Goal: Task Accomplishment & Management: Use online tool/utility

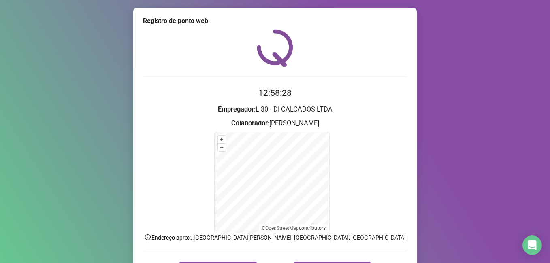
scroll to position [51, 0]
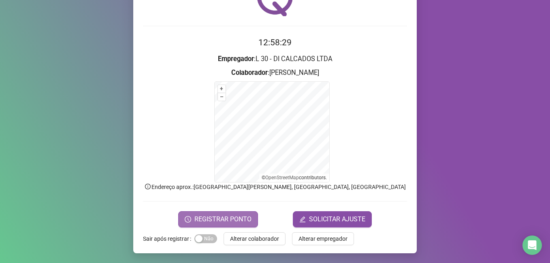
click at [224, 217] on span "REGISTRAR PONTO" at bounding box center [222, 220] width 57 height 10
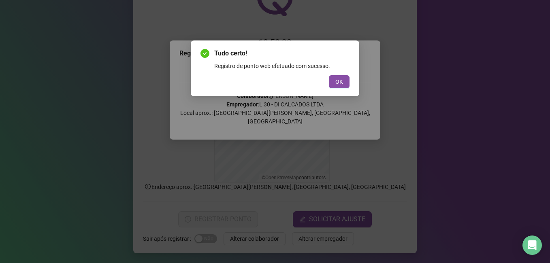
drag, startPoint x: 338, startPoint y: 86, endPoint x: 320, endPoint y: 89, distance: 18.1
click at [338, 86] on button "OK" at bounding box center [339, 81] width 21 height 13
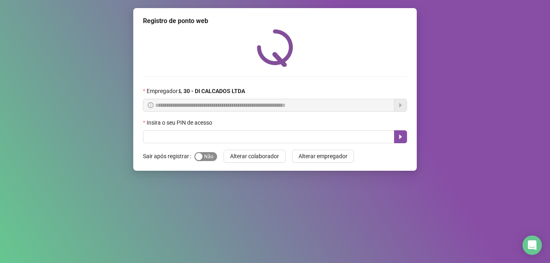
click at [196, 156] on div "button" at bounding box center [198, 156] width 7 height 7
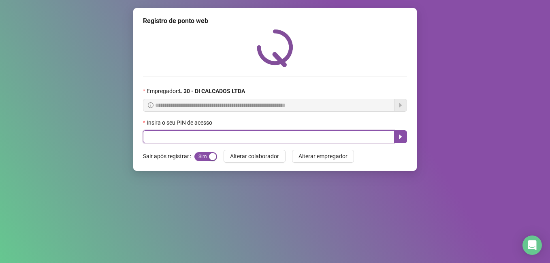
click at [204, 133] on input "text" at bounding box center [268, 136] width 251 height 13
type input "*****"
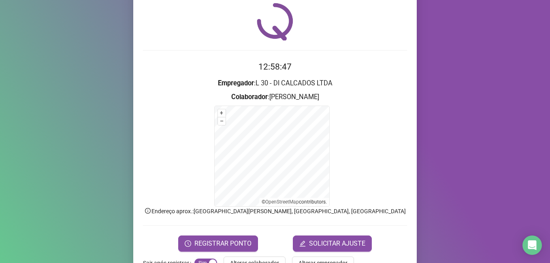
scroll to position [40, 0]
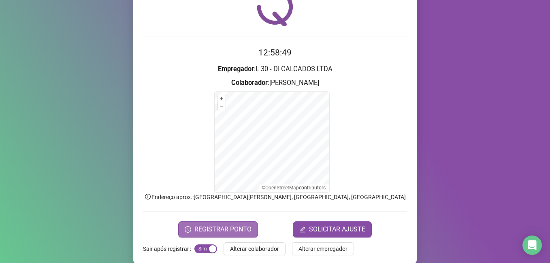
click at [229, 231] on span "REGISTRAR PONTO" at bounding box center [222, 230] width 57 height 10
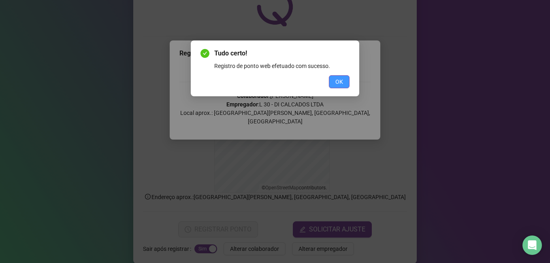
click at [339, 84] on span "OK" at bounding box center [339, 81] width 8 height 9
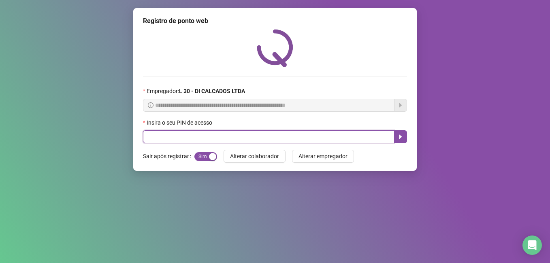
click at [185, 137] on input "text" at bounding box center [268, 136] width 251 height 13
type input "*****"
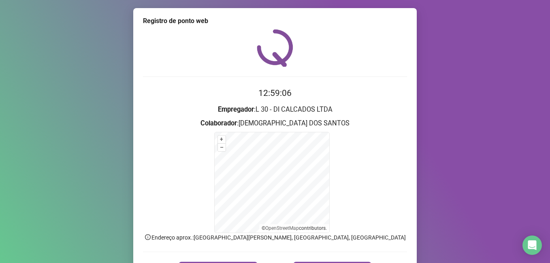
scroll to position [51, 0]
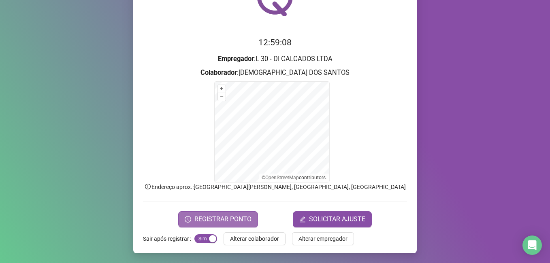
click at [228, 219] on span "REGISTRAR PONTO" at bounding box center [222, 220] width 57 height 10
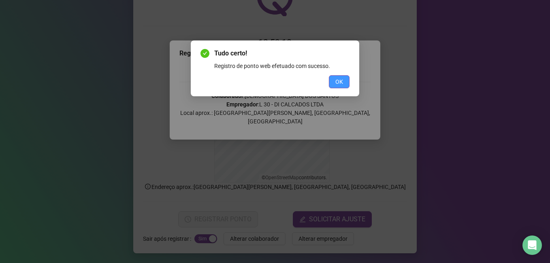
click at [336, 83] on span "OK" at bounding box center [339, 81] width 8 height 9
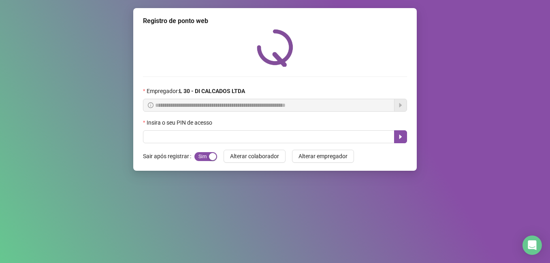
scroll to position [0, 0]
